Goal: Transaction & Acquisition: Subscribe to service/newsletter

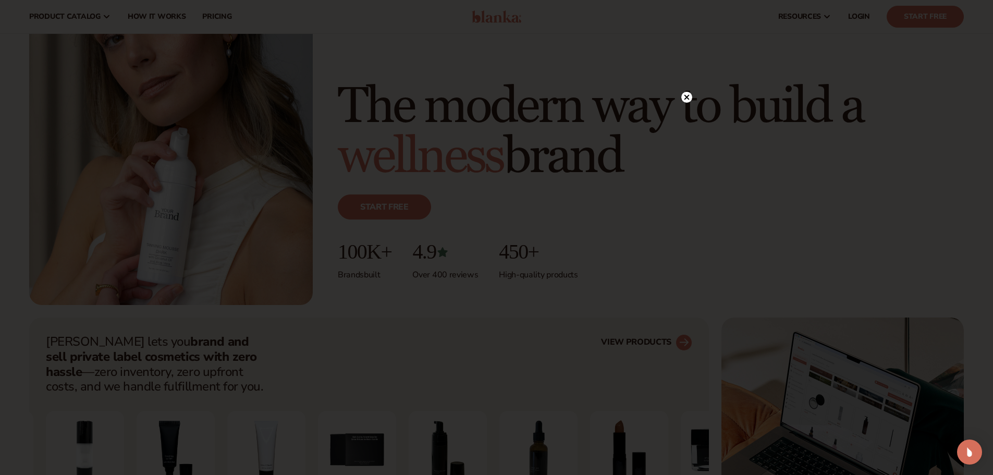
scroll to position [104, 0]
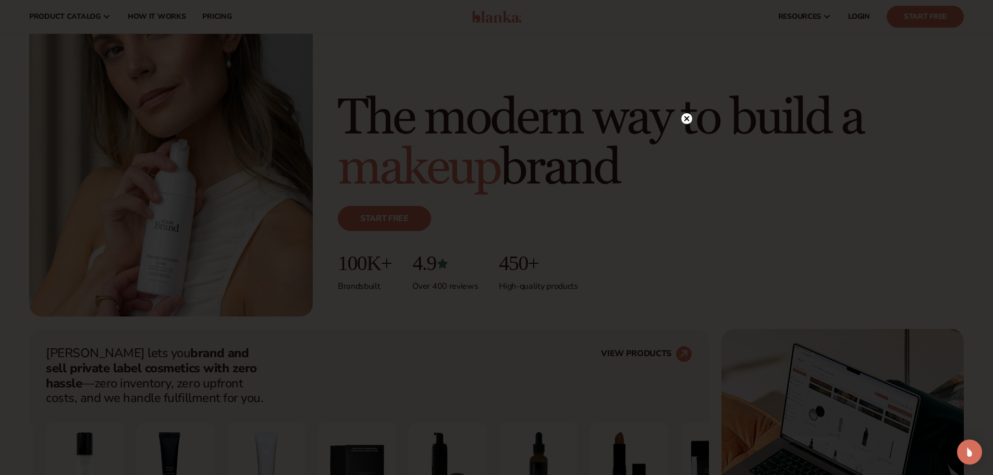
click at [690, 121] on circle at bounding box center [686, 118] width 11 height 11
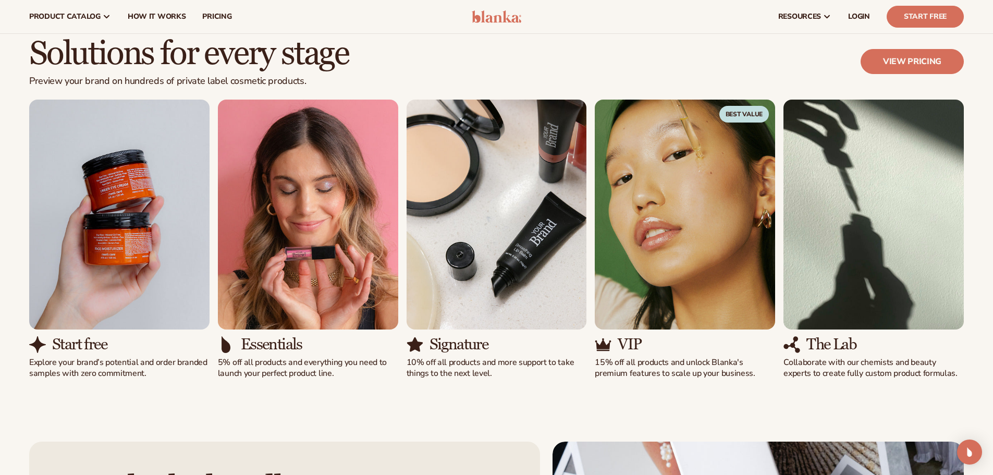
scroll to position [886, 0]
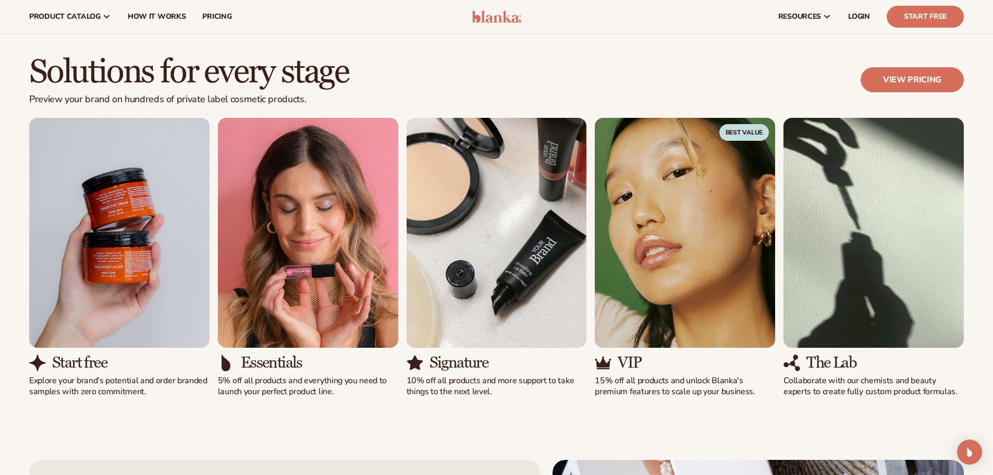
click at [133, 217] on img "1 / 5" at bounding box center [119, 233] width 180 height 230
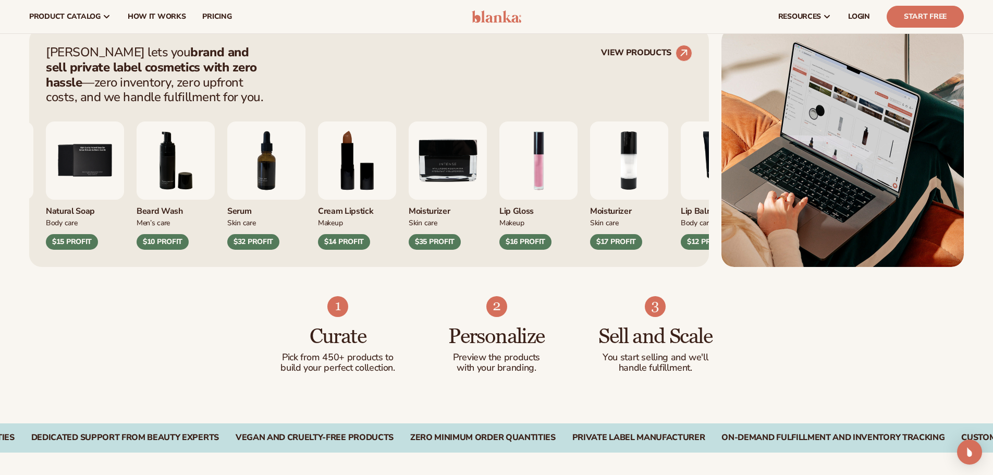
scroll to position [313, 0]
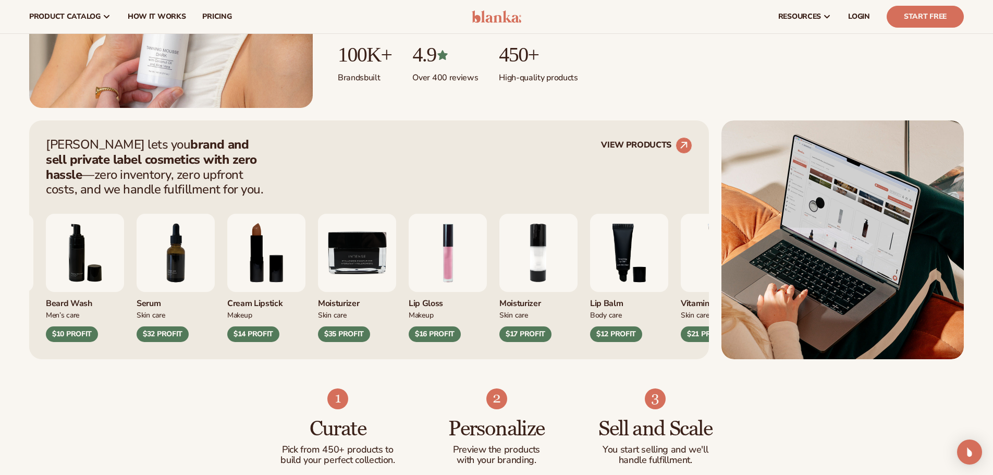
click at [396, 255] on img "9 / 9" at bounding box center [357, 253] width 78 height 78
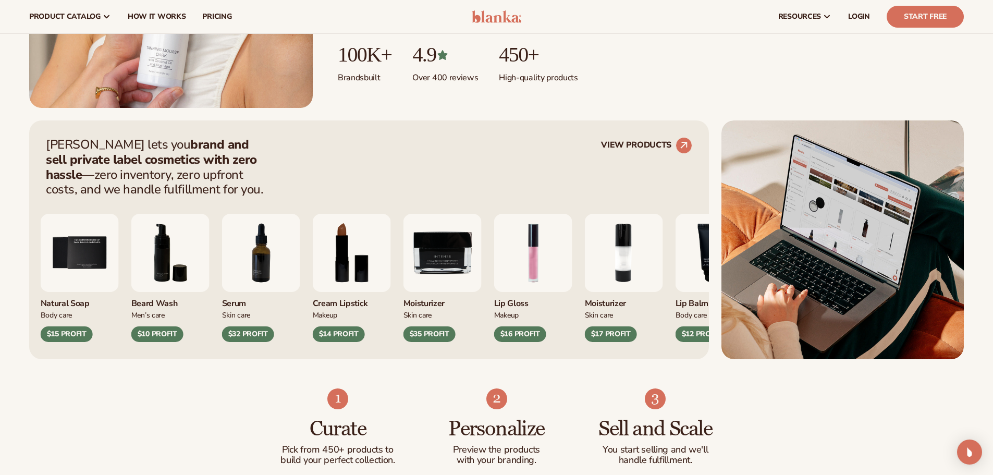
click at [434, 264] on img "9 / 9" at bounding box center [442, 253] width 78 height 78
click at [678, 143] on circle at bounding box center [683, 145] width 23 height 23
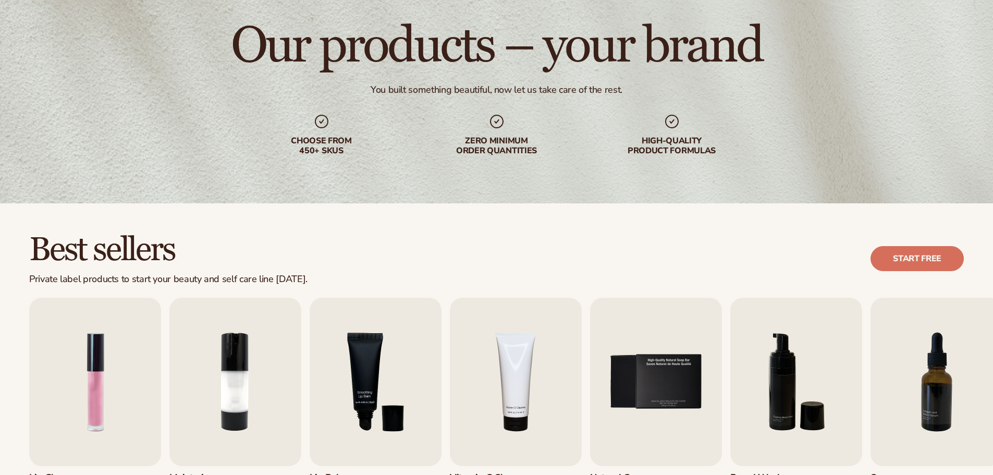
scroll to position [261, 0]
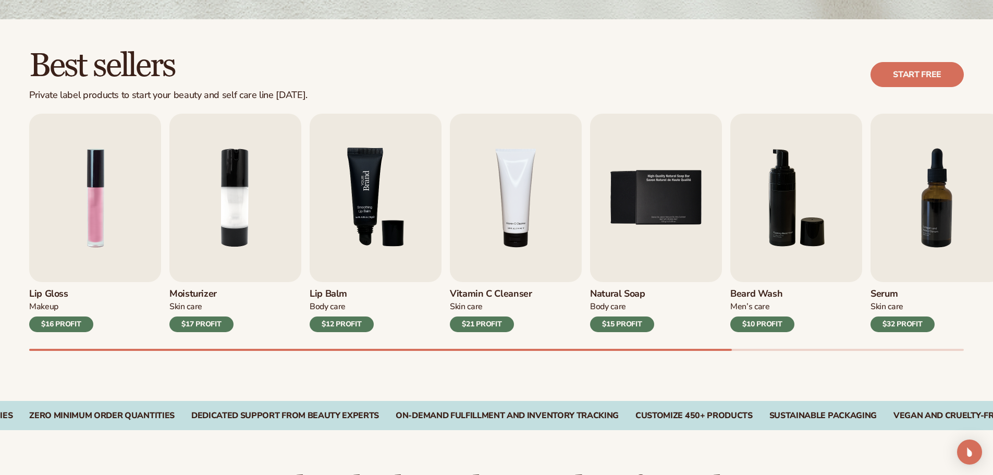
click at [348, 224] on img "3 / 9" at bounding box center [376, 198] width 132 height 168
click at [346, 325] on div "$12 PROFIT" at bounding box center [342, 324] width 64 height 16
click at [935, 196] on img "7 / 9" at bounding box center [936, 198] width 132 height 168
click at [924, 330] on div "$32 PROFIT" at bounding box center [902, 324] width 64 height 16
click at [909, 249] on img "7 / 9" at bounding box center [936, 198] width 132 height 168
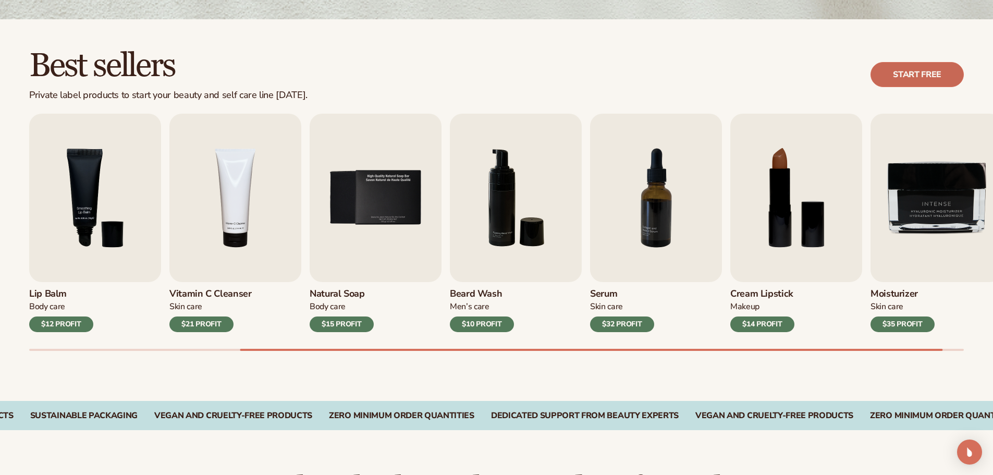
click at [911, 70] on link "Start free" at bounding box center [916, 74] width 93 height 25
